Goal: Information Seeking & Learning: Understand process/instructions

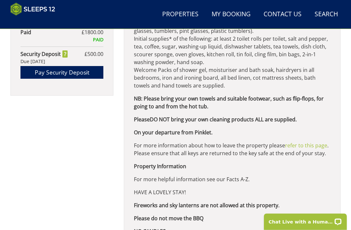
scroll to position [482, 0]
click at [292, 149] on link "refer to this page" at bounding box center [306, 145] width 42 height 7
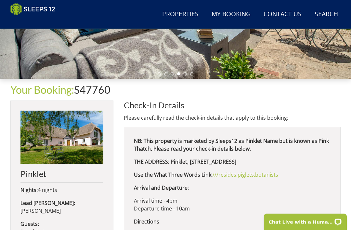
scroll to position [169, 0]
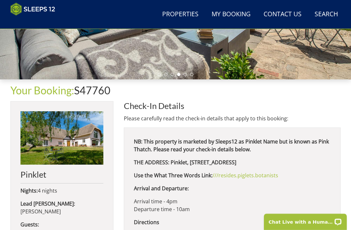
click at [228, 13] on link "My Booking" at bounding box center [231, 14] width 44 height 15
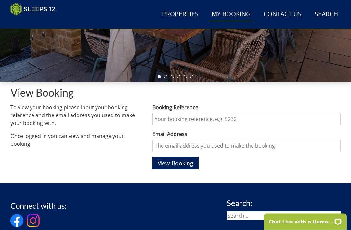
scroll to position [167, 0]
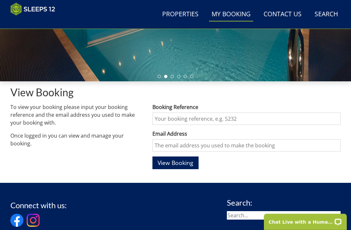
click at [160, 116] on input "Booking Reference" at bounding box center [247, 119] width 188 height 12
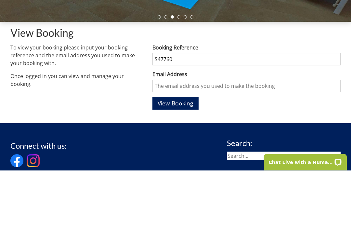
type input "S47760"
click at [159, 140] on input "Email Address" at bounding box center [247, 146] width 188 height 12
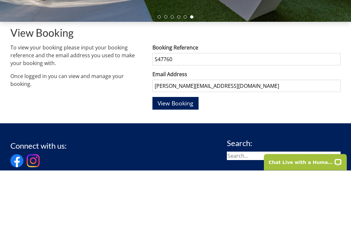
type input "[PERSON_NAME][EMAIL_ADDRESS][DOMAIN_NAME]"
click at [170, 159] on span "View Booking" at bounding box center [176, 163] width 36 height 8
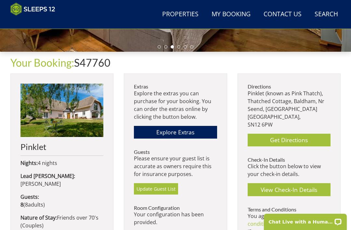
scroll to position [196, 0]
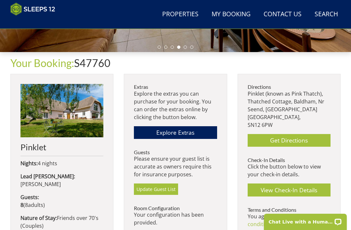
click at [284, 139] on link "Get Directions" at bounding box center [289, 140] width 83 height 13
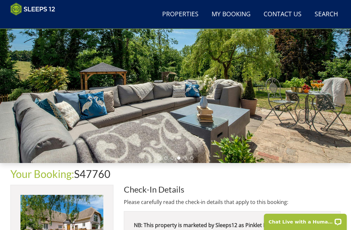
scroll to position [85, 0]
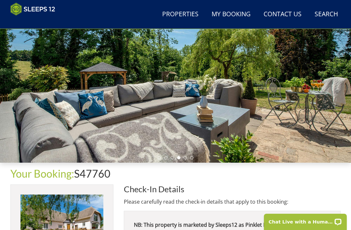
click at [50, 227] on img at bounding box center [62, 221] width 83 height 53
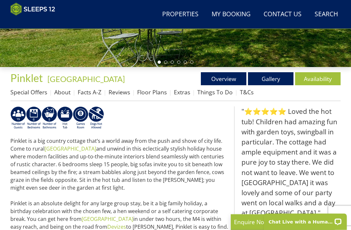
scroll to position [190, 0]
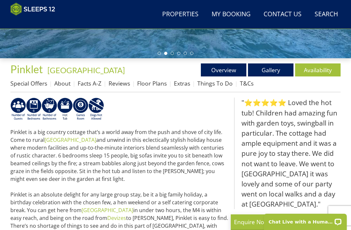
click at [211, 83] on link "Things To Do" at bounding box center [215, 83] width 35 height 8
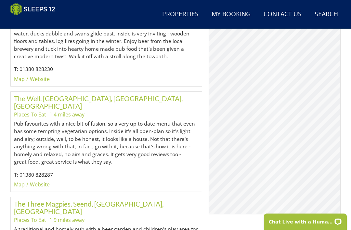
scroll to position [410, 0]
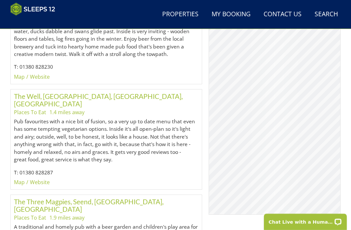
click at [63, 198] on link "The Three Magpies, Seend, [GEOGRAPHIC_DATA], [GEOGRAPHIC_DATA]" at bounding box center [89, 206] width 150 height 16
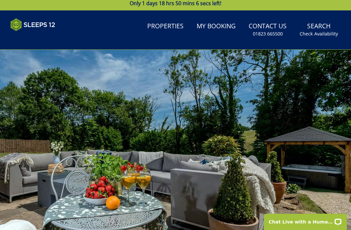
scroll to position [0, 0]
